Goal: Transaction & Acquisition: Purchase product/service

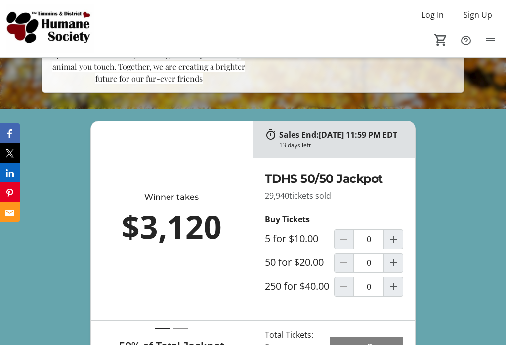
scroll to position [331, 0]
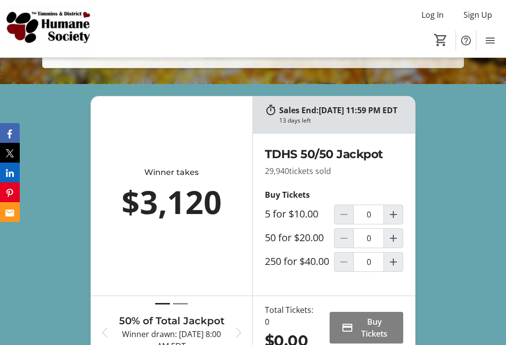
click at [393, 244] on mat-icon "Increment by one" at bounding box center [394, 238] width 12 height 12
type input "1"
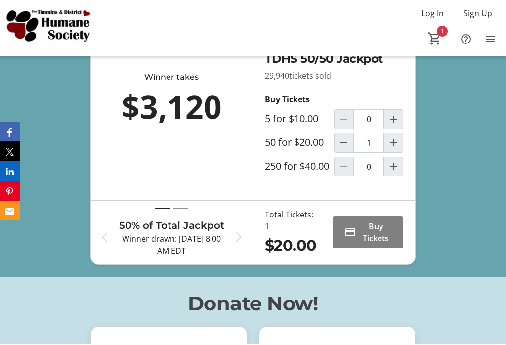
scroll to position [427, 0]
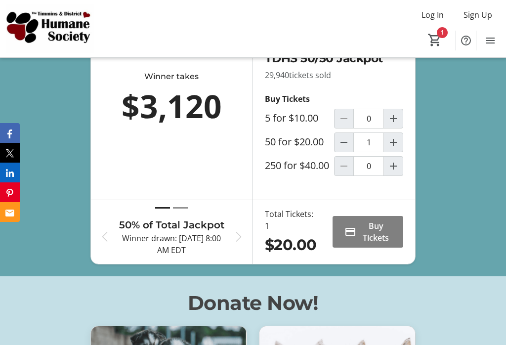
click at [378, 244] on span "Buy Tickets" at bounding box center [375, 232] width 31 height 24
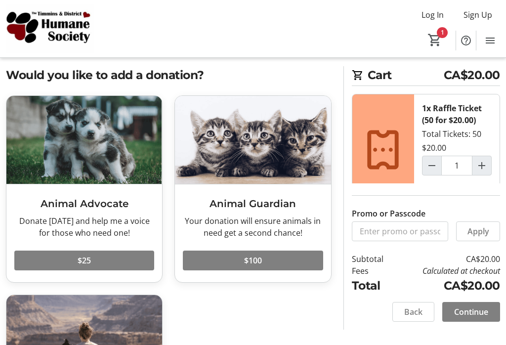
click at [472, 318] on span "Continue" at bounding box center [471, 312] width 34 height 12
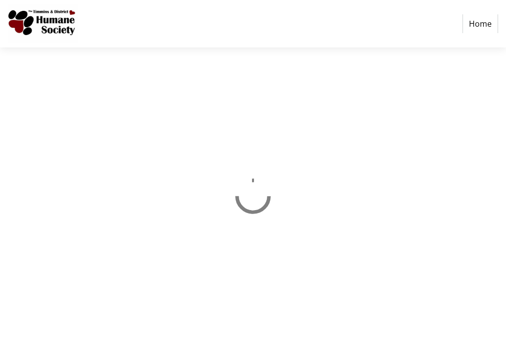
select select "CA"
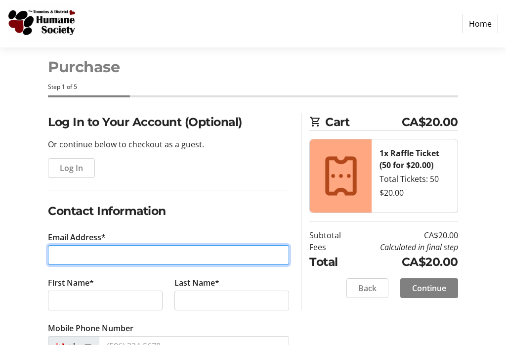
click at [221, 254] on input "Email Address*" at bounding box center [168, 255] width 241 height 20
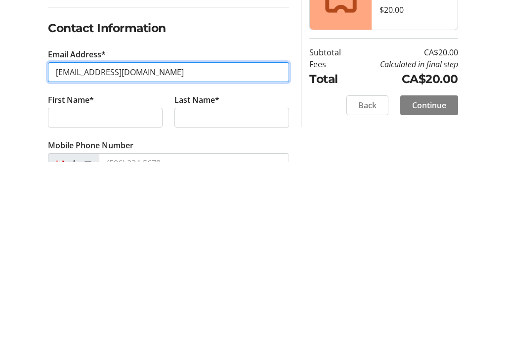
type input "[EMAIL_ADDRESS][DOMAIN_NAME]"
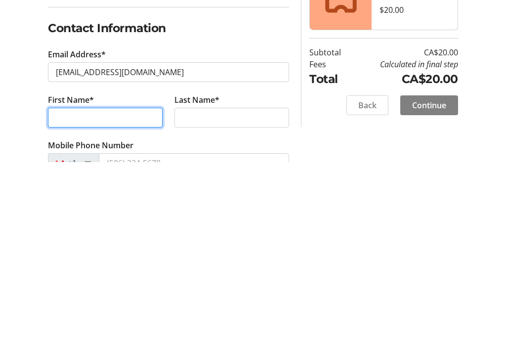
click at [142, 291] on input "First Name*" at bounding box center [105, 301] width 115 height 20
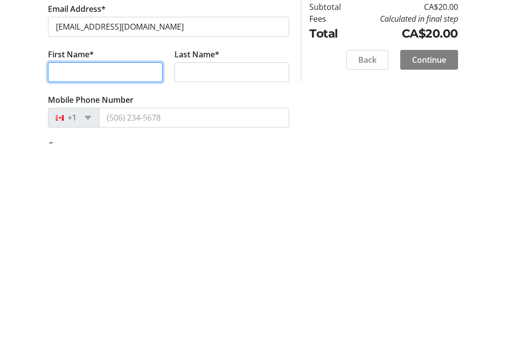
type input "[PERSON_NAME]"
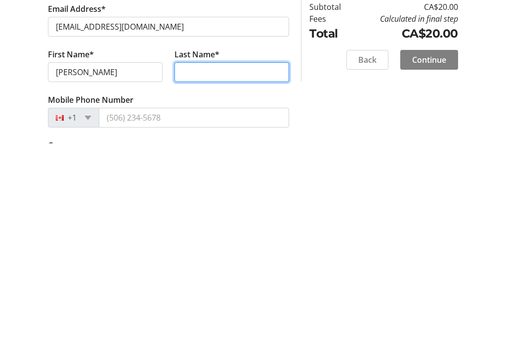
type input "Cayen"
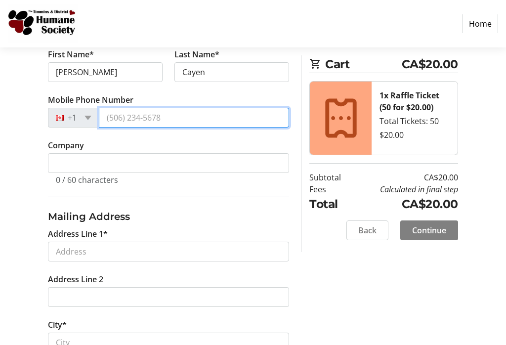
click at [195, 118] on input "Mobile Phone Number" at bounding box center [194, 118] width 190 height 20
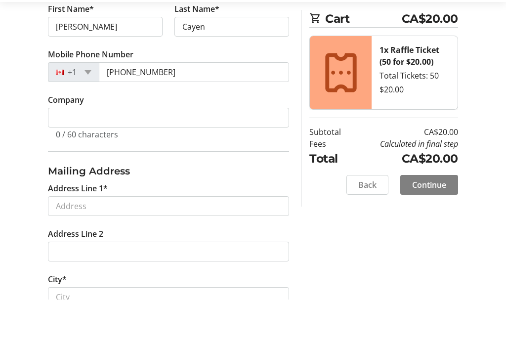
scroll to position [289, 0]
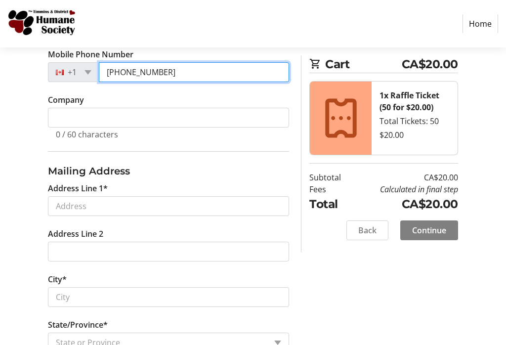
type input "[PHONE_NUMBER]"
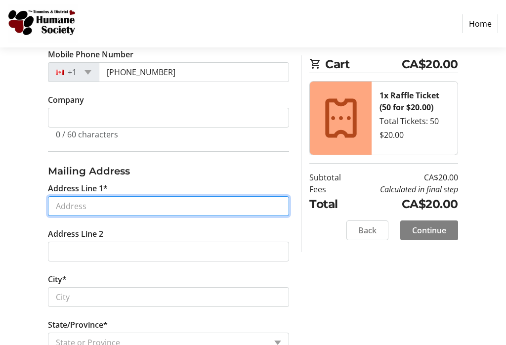
click at [222, 204] on input "Address Line 1*" at bounding box center [168, 206] width 241 height 20
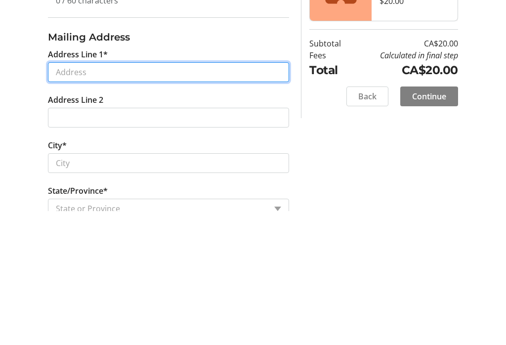
type input "[STREET_ADDRESS]"
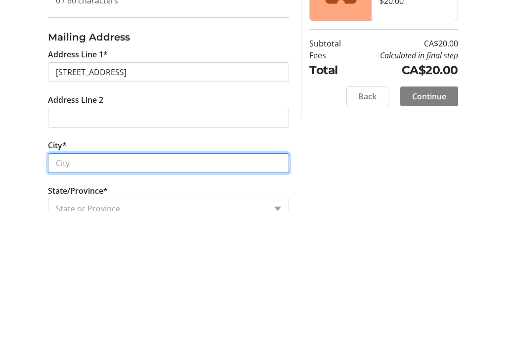
type input "Timmins"
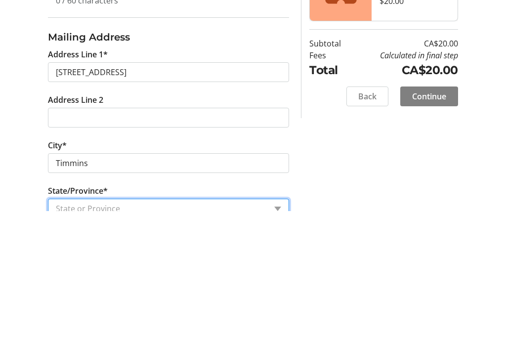
select select "ON"
type input "P4R1N4"
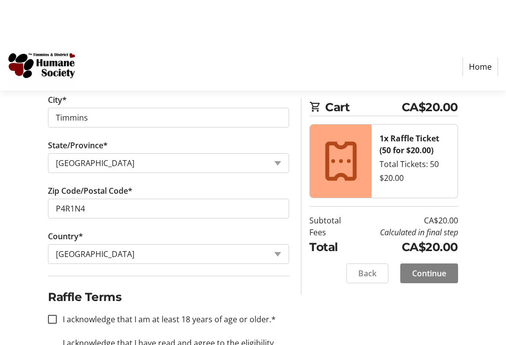
scroll to position [531, 0]
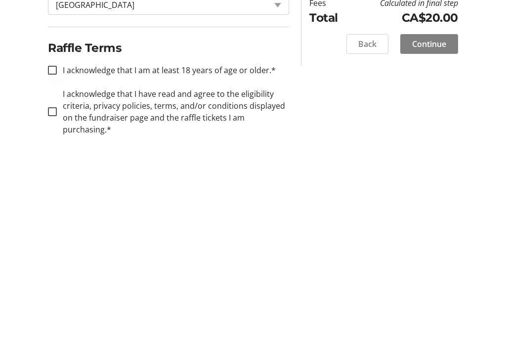
click at [51, 245] on div at bounding box center [53, 257] width 24 height 24
checkbox input "true"
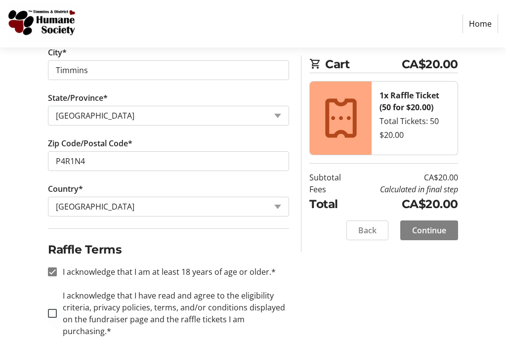
click at [57, 315] on div at bounding box center [53, 314] width 24 height 24
checkbox input "true"
click at [432, 231] on span "Continue" at bounding box center [429, 230] width 34 height 12
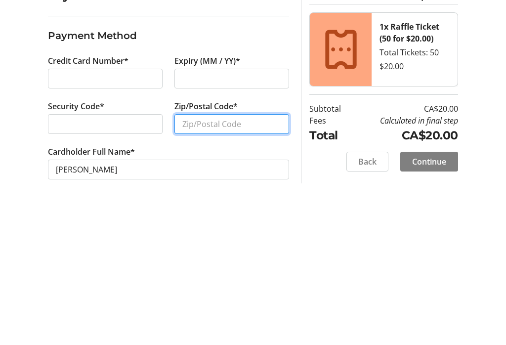
click at [243, 256] on input "Zip/Postal Code*" at bounding box center [231, 266] width 115 height 20
type input "P4R1N4"
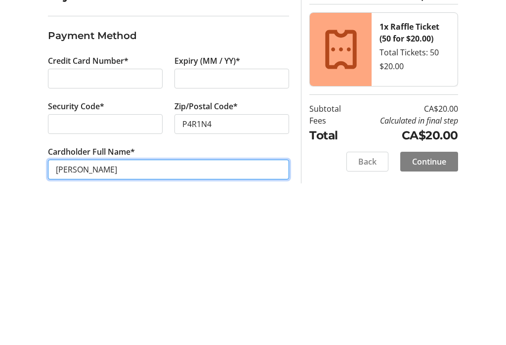
scroll to position [15, 0]
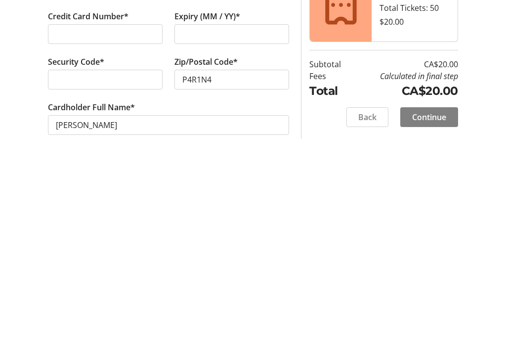
click at [336, 134] on div "Payment Details Payment Method Credit Card Number* Expiry (MM / YY)* Security C…" at bounding box center [253, 237] width 506 height 216
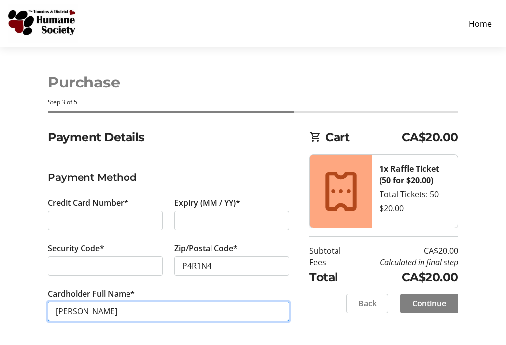
click at [178, 314] on input "[PERSON_NAME]" at bounding box center [168, 312] width 241 height 20
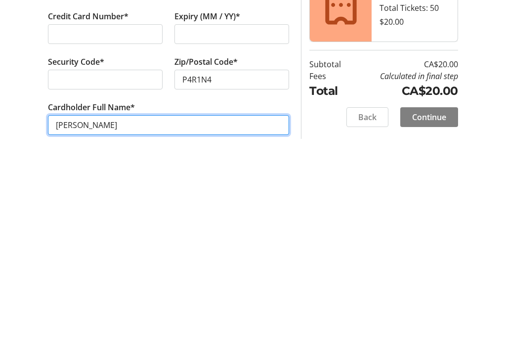
type input "[PERSON_NAME]"
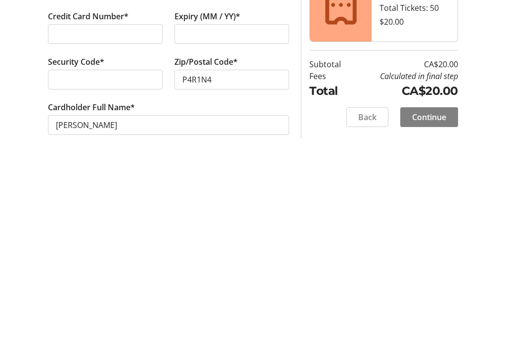
click at [328, 137] on div "Payment Details Payment Method Credit Card Number* Expiry (MM / YY)* Security C…" at bounding box center [253, 237] width 506 height 216
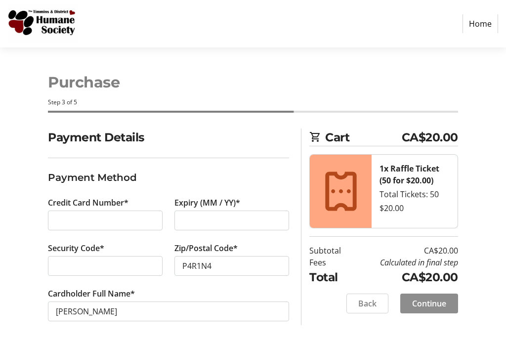
click at [432, 306] on span "Continue" at bounding box center [429, 304] width 34 height 12
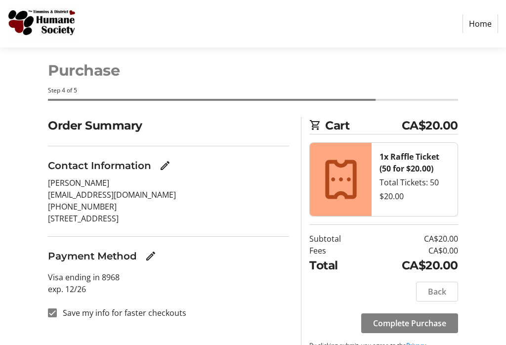
scroll to position [22, 0]
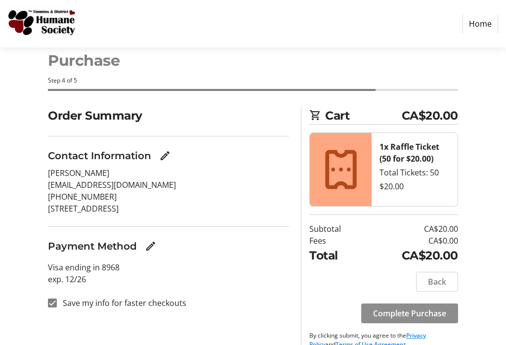
click at [419, 313] on span "Complete Purchase" at bounding box center [409, 313] width 73 height 12
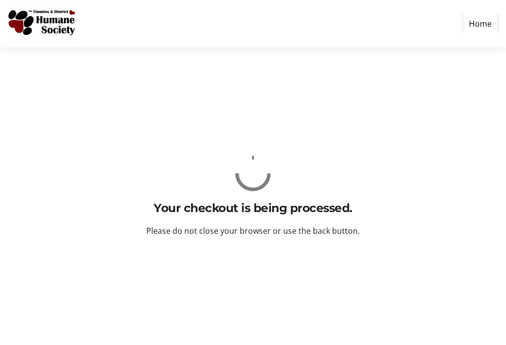
scroll to position [0, 0]
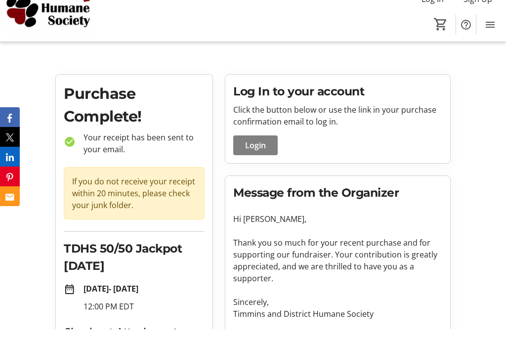
scroll to position [81, 0]
